Goal: Transaction & Acquisition: Purchase product/service

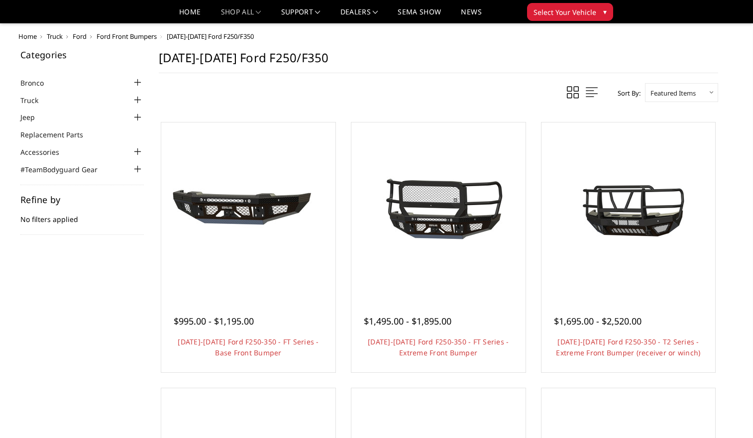
scroll to position [100, 0]
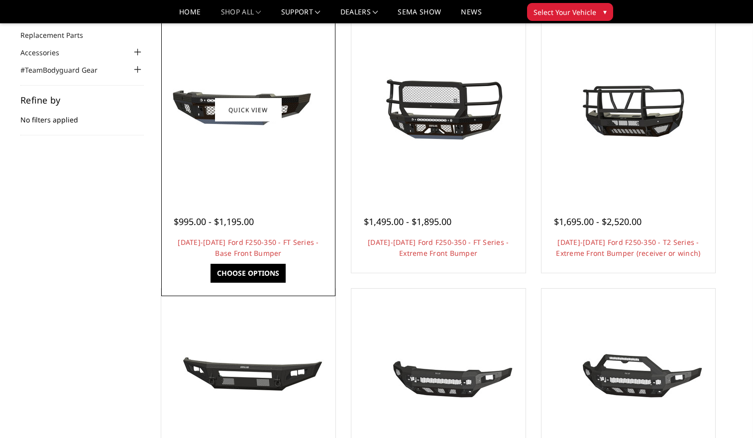
click at [244, 273] on link "Choose Options" at bounding box center [247, 273] width 75 height 19
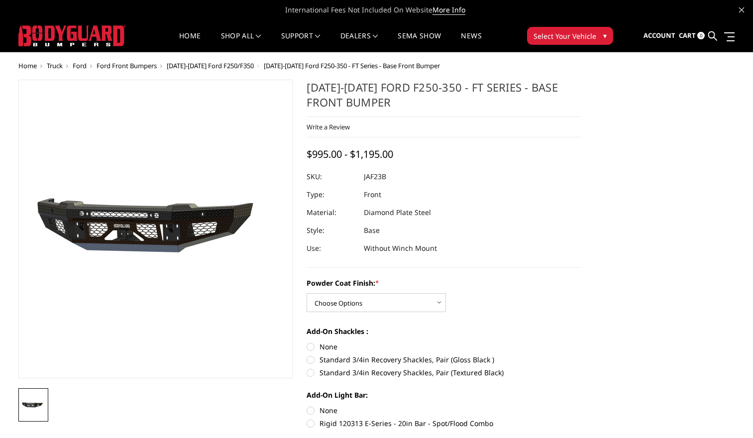
click at [123, 232] on img at bounding box center [199, 230] width 637 height 298
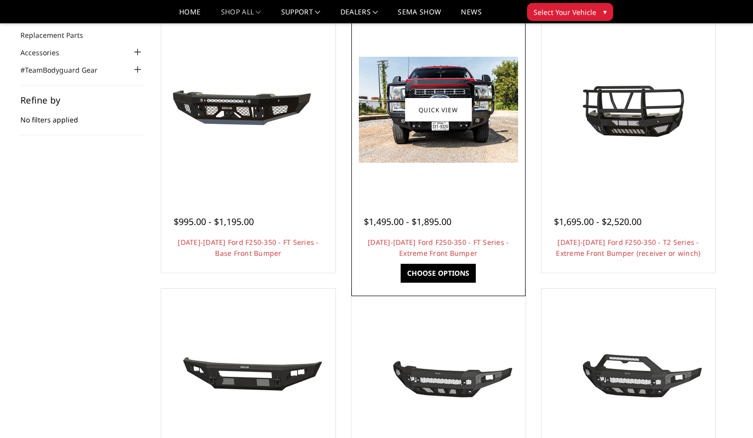
click at [424, 132] on img at bounding box center [438, 110] width 159 height 106
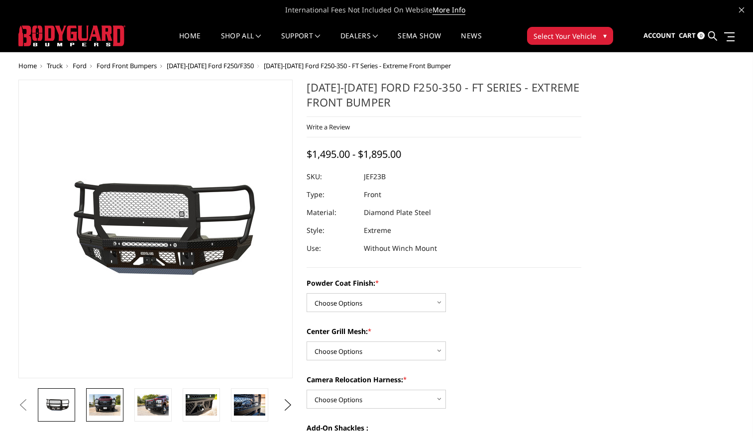
click at [95, 396] on img at bounding box center [104, 404] width 31 height 21
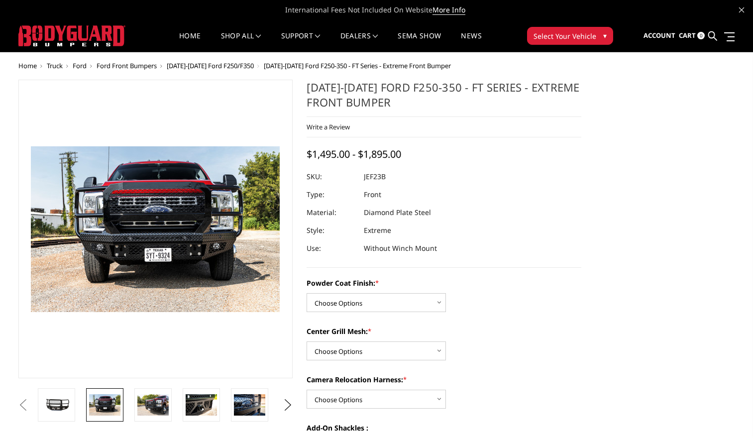
click at [528, 201] on dl "SKU: JEF23B UPC: Type: Front Material: Diamond Plate Steel Style: Extreme Use: …" at bounding box center [444, 213] width 275 height 90
click at [586, 30] on button "Select Your Vehicle ▾" at bounding box center [570, 36] width 86 height 18
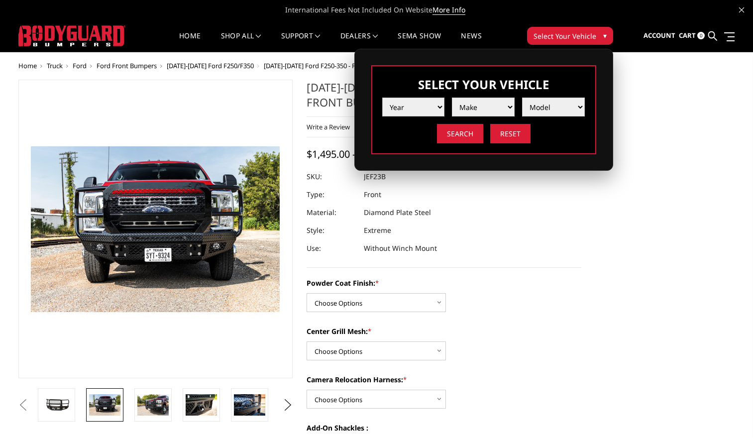
click at [423, 107] on select "Year 2025 2024 2023 2022 2021 2020 2019 2018 2017 2016 2015 2014 2013 2012 2011…" at bounding box center [413, 107] width 63 height 19
select select "yr_2023"
click at [382, 98] on select "Year 2025 2024 2023 2022 2021 2020 2019 2018 2017 2016 2015 2014 2013 2012 2011…" at bounding box center [413, 107] width 63 height 19
click at [485, 106] on select "Make Chevrolet Ford GMC Ram Toyota" at bounding box center [483, 107] width 63 height 19
select select "mk_ford"
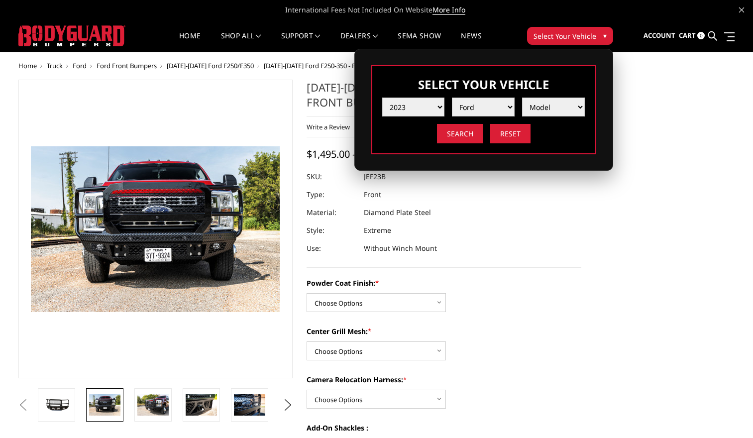
click at [452, 98] on select "Make Chevrolet Ford GMC Ram Toyota" at bounding box center [483, 107] width 63 height 19
click at [547, 108] on select "Model F150 F150 Raptor F250 / F350 F450 F550" at bounding box center [553, 107] width 63 height 19
select select "md_f250-f350"
click at [522, 98] on select "Model F150 F150 Raptor F250 / F350 F450 F550" at bounding box center [553, 107] width 63 height 19
click at [457, 134] on input "Search" at bounding box center [460, 133] width 46 height 19
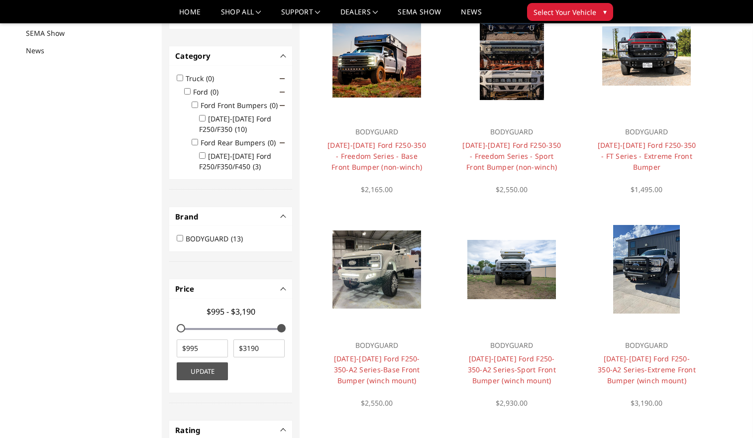
scroll to position [129, 0]
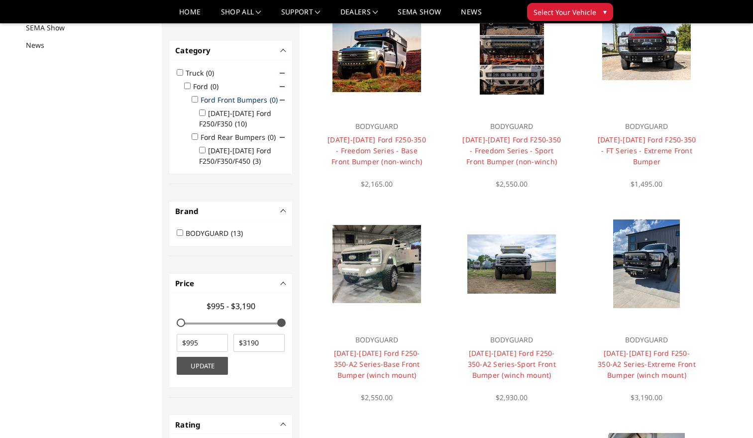
click at [234, 100] on label "Ford Front Bumpers (0)" at bounding box center [242, 99] width 83 height 9
click at [198, 100] on input "Ford Front Bumpers (0)" at bounding box center [195, 99] width 6 height 6
checkbox input "true"
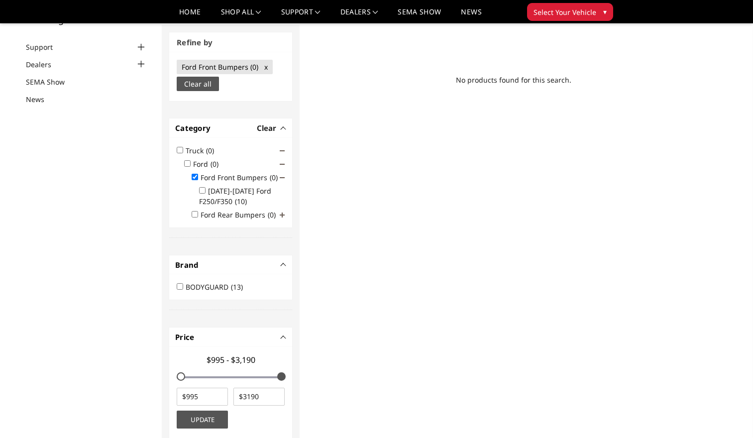
scroll to position [0, 0]
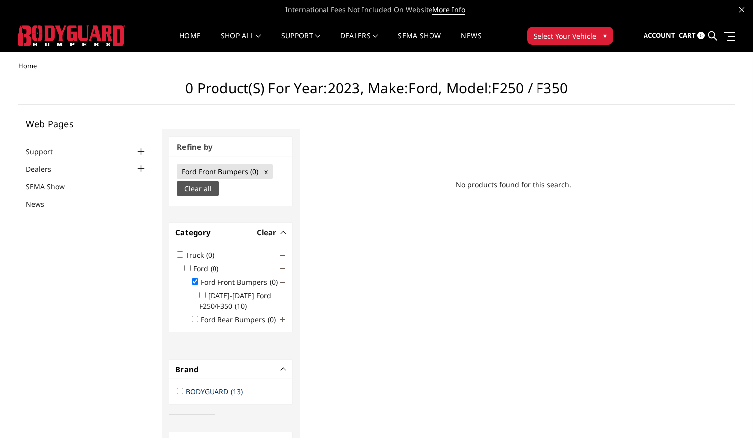
click at [206, 391] on label "BODYGUARD (13)" at bounding box center [217, 391] width 63 height 9
click at [183, 391] on input "BODYGUARD (13)" at bounding box center [180, 391] width 6 height 6
checkbox input "true"
